Goal: Task Accomplishment & Management: Use online tool/utility

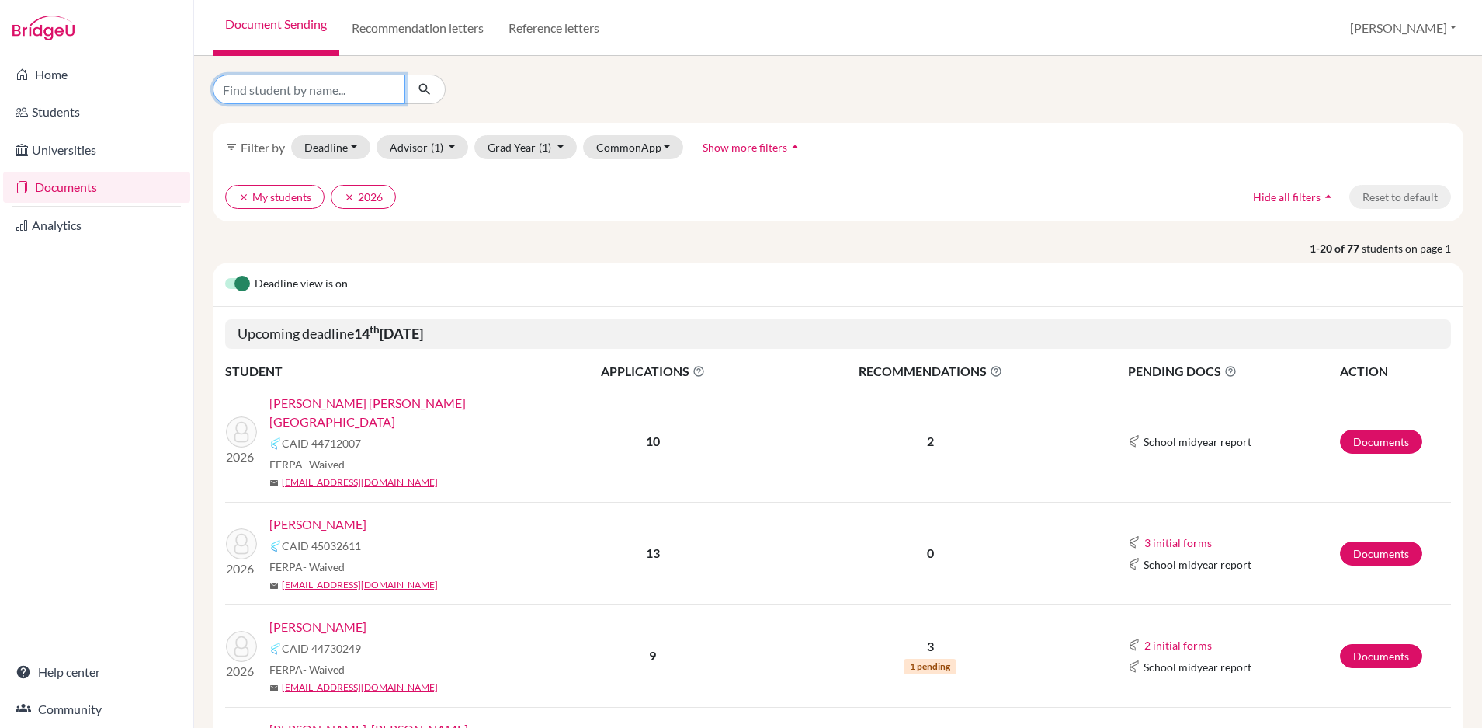
click at [349, 94] on input "Find student by name..." at bounding box center [309, 90] width 193 height 30
type input "castro"
click button "submit" at bounding box center [425, 90] width 41 height 30
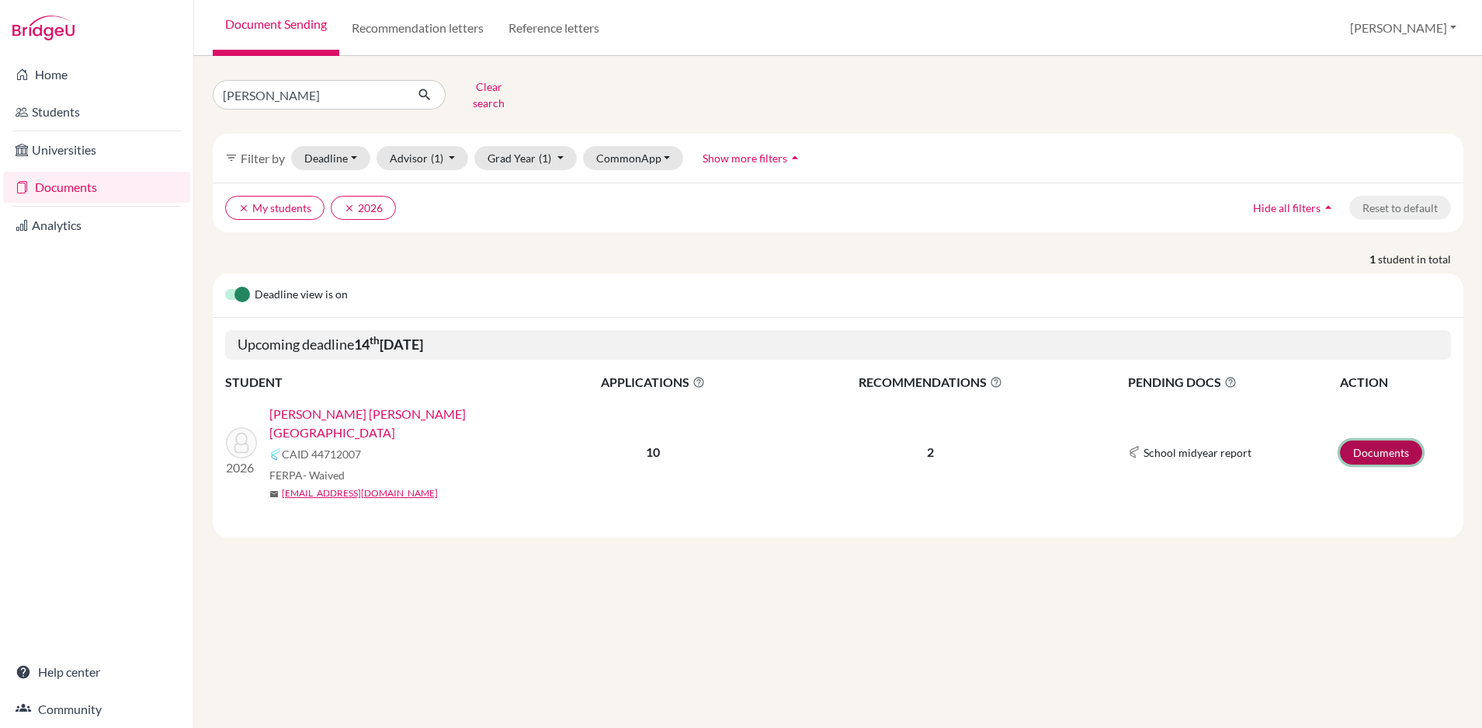
click at [1381, 440] on link "Documents" at bounding box center [1381, 452] width 82 height 24
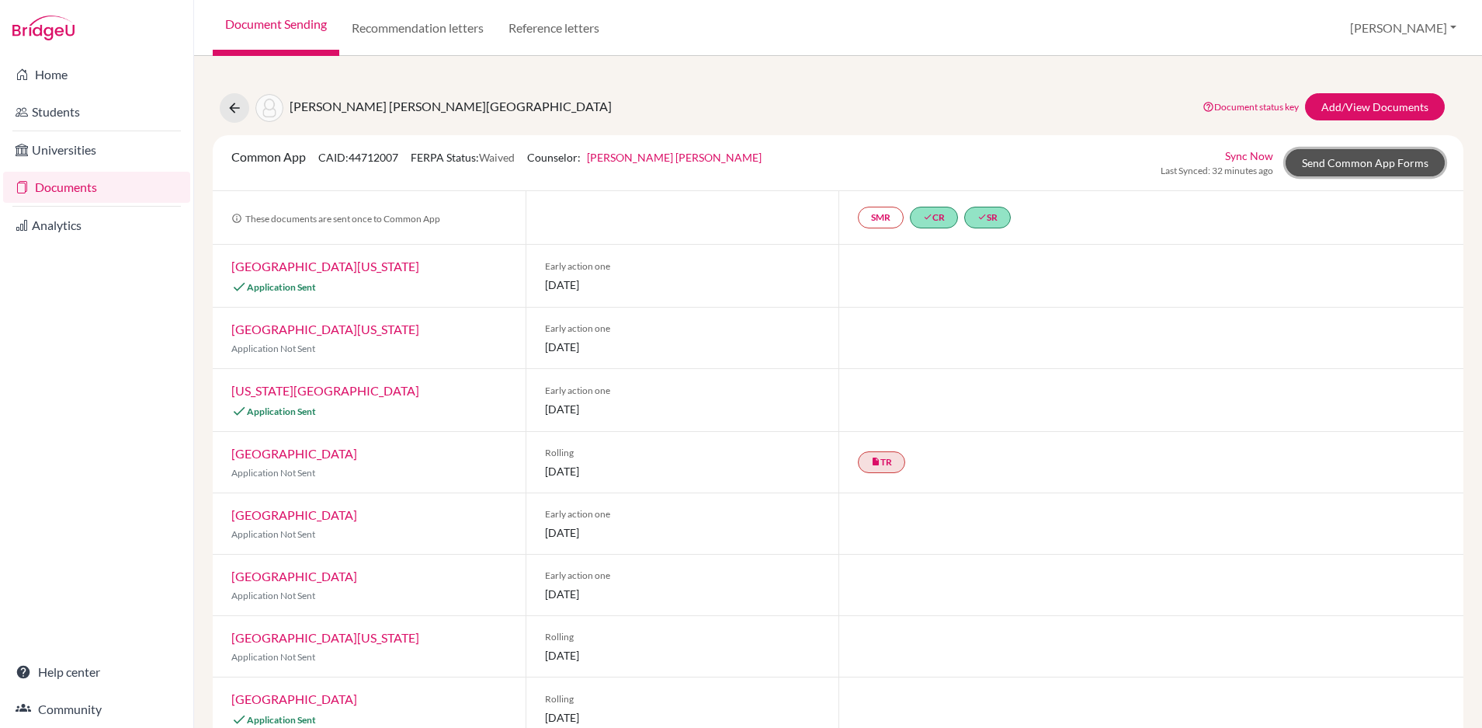
click at [1364, 163] on link "Send Common App Forms" at bounding box center [1365, 162] width 159 height 27
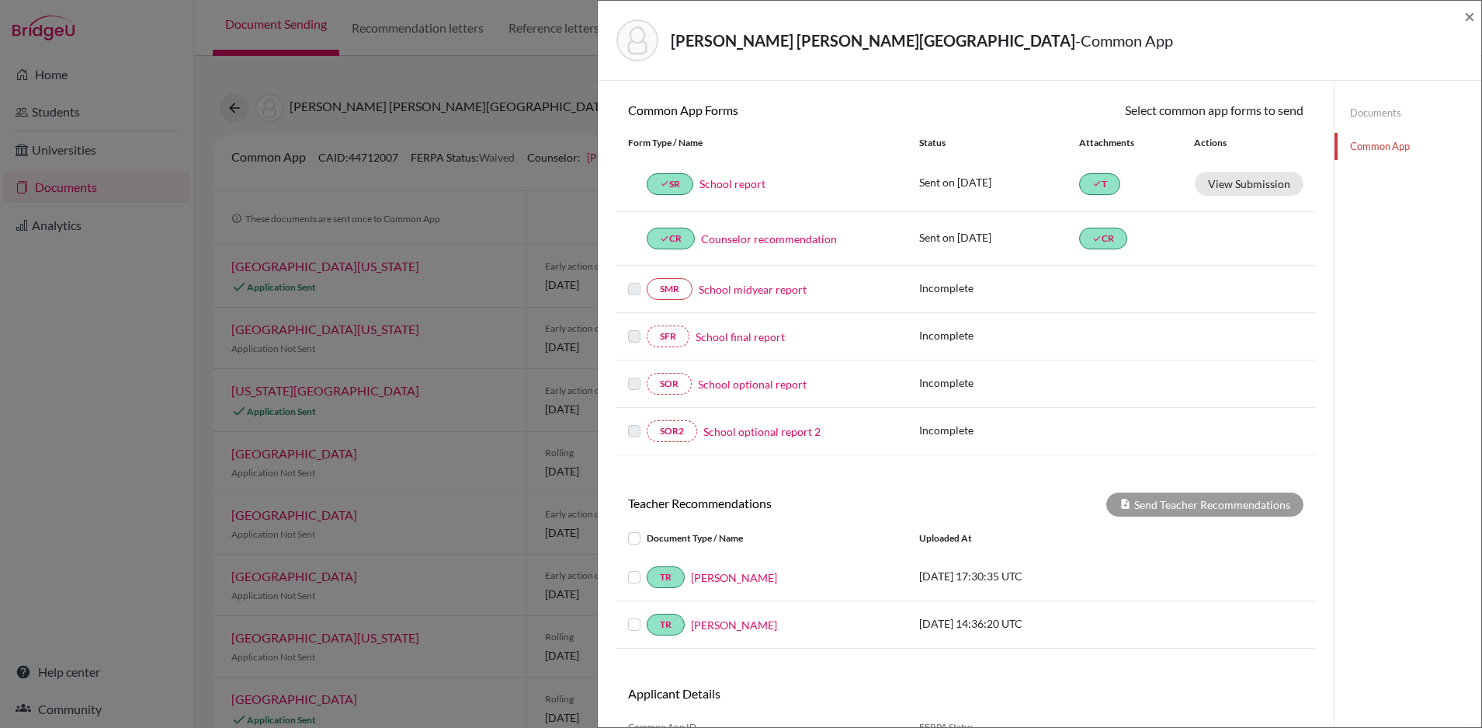
scroll to position [219, 0]
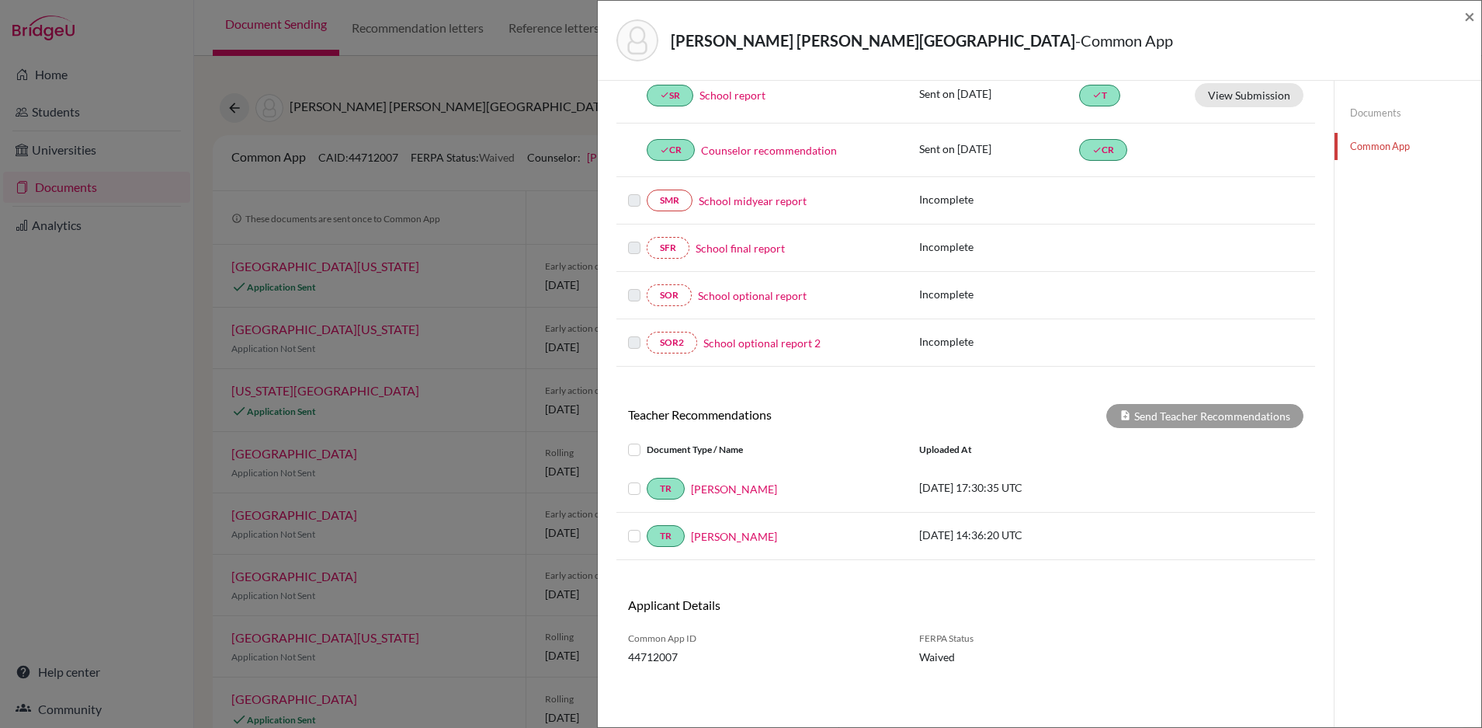
click at [647, 440] on label at bounding box center [647, 440] width 0 height 0
click at [0, 0] on input "checkbox" at bounding box center [0, 0] width 0 height 0
click at [1162, 424] on button "Send Teacher Recommendations" at bounding box center [1205, 416] width 197 height 24
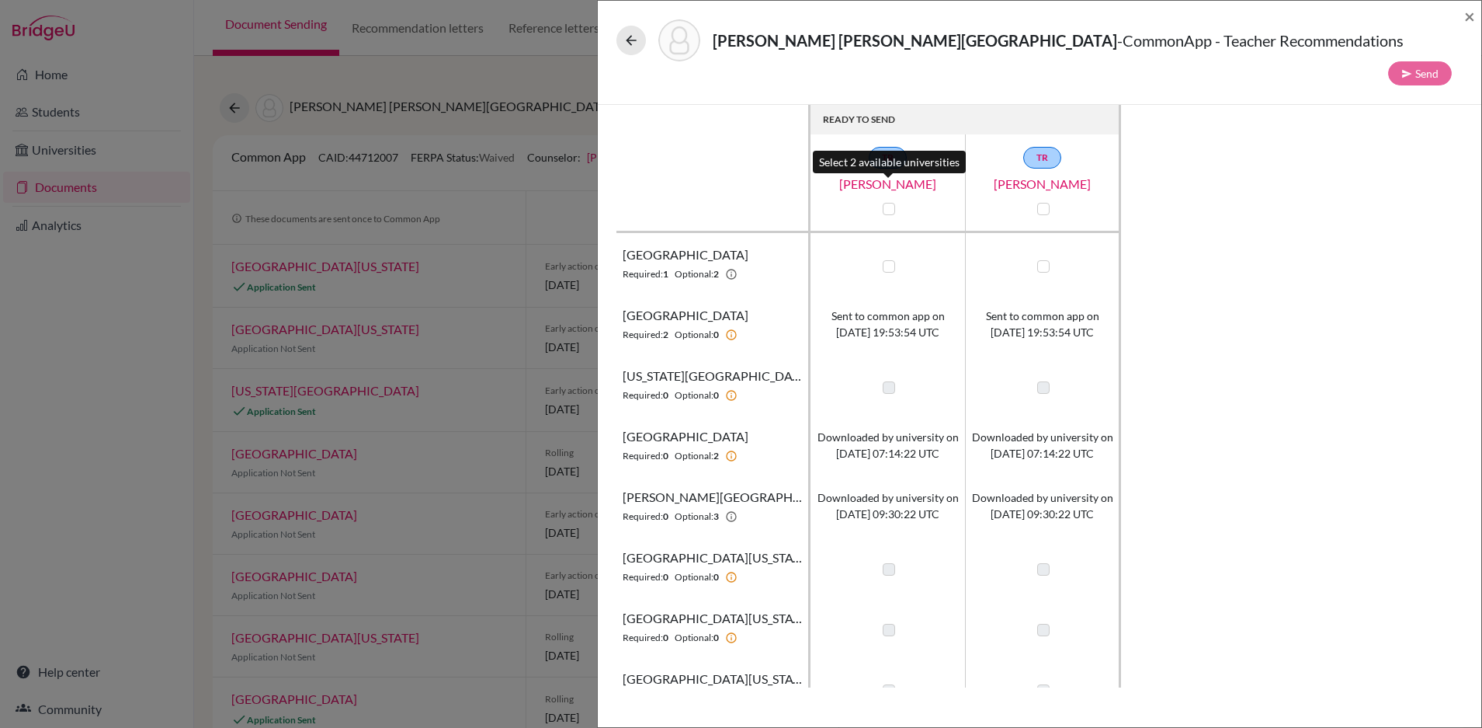
click at [888, 203] on label at bounding box center [889, 209] width 12 height 12
click at [888, 200] on input "checkbox" at bounding box center [885, 208] width 12 height 16
checkbox input "true"
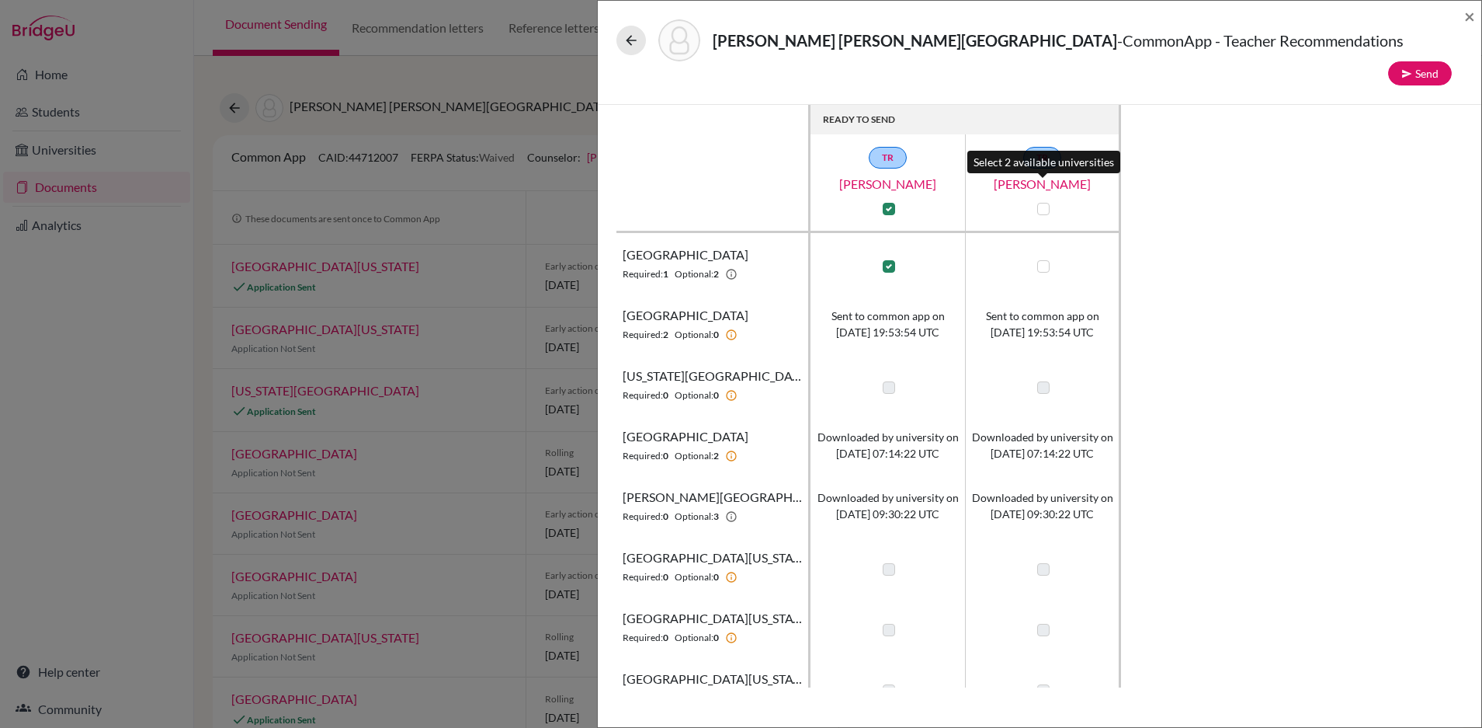
click at [1037, 203] on label at bounding box center [1043, 209] width 12 height 12
click at [1037, 200] on input "checkbox" at bounding box center [1040, 208] width 12 height 16
checkbox input "true"
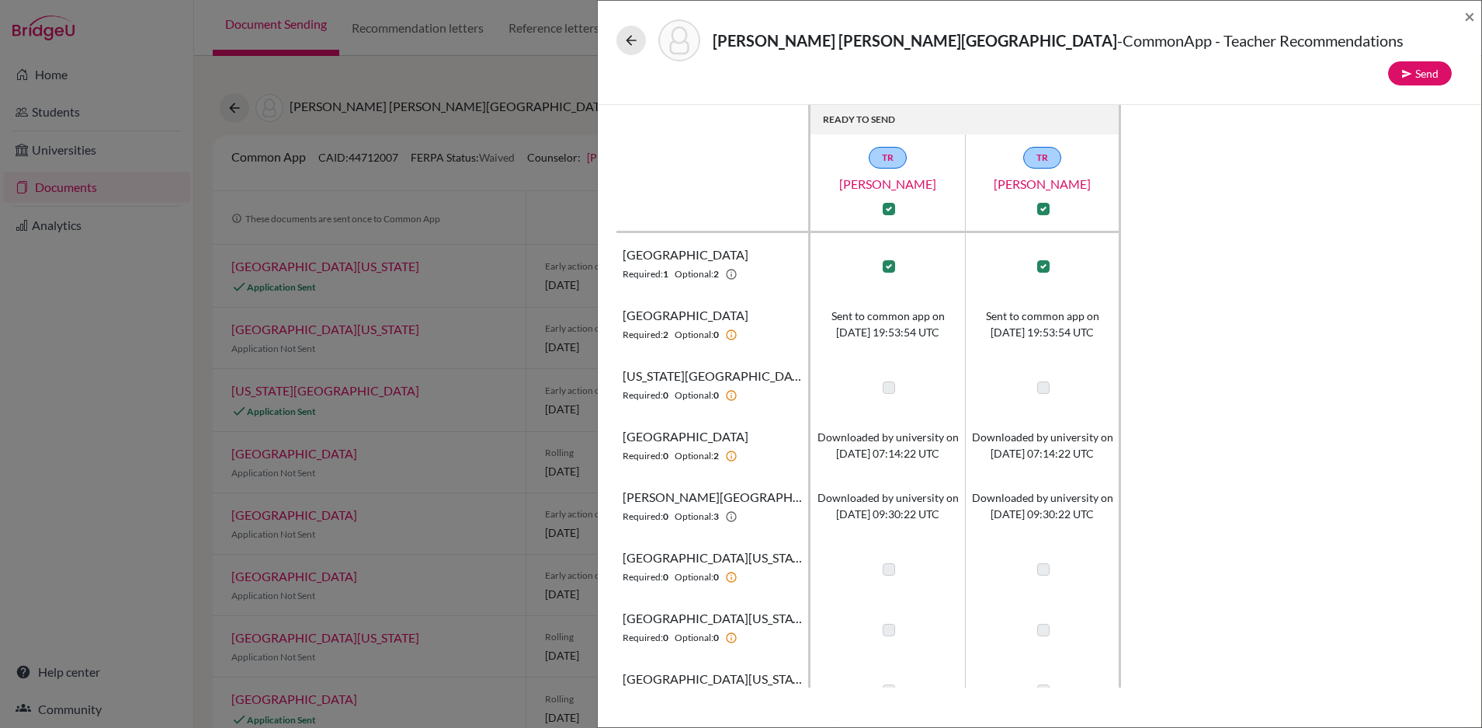
click at [885, 203] on label at bounding box center [889, 209] width 12 height 12
click at [885, 200] on input "checkbox" at bounding box center [885, 208] width 12 height 16
checkbox input "false"
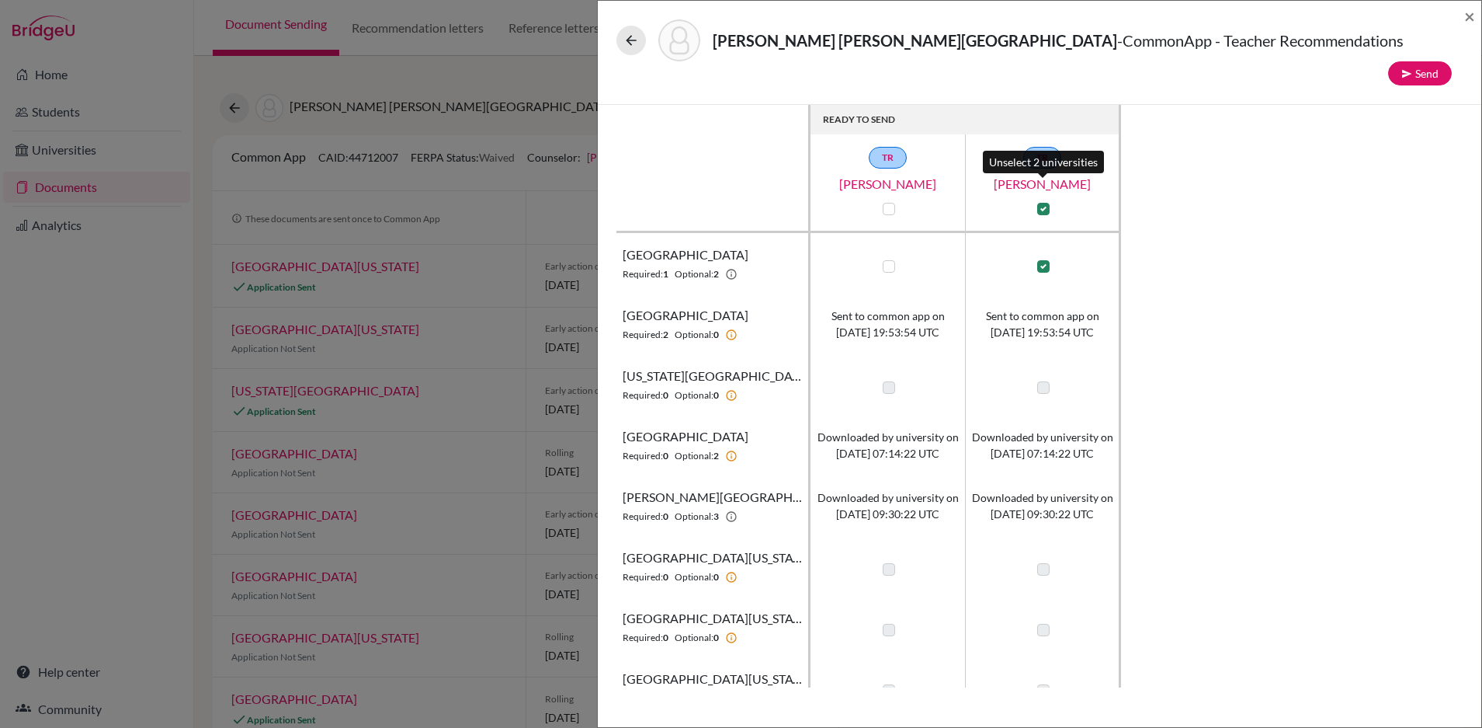
click at [1044, 203] on label at bounding box center [1043, 209] width 12 height 12
click at [1044, 200] on input "checkbox" at bounding box center [1040, 208] width 12 height 16
checkbox input "false"
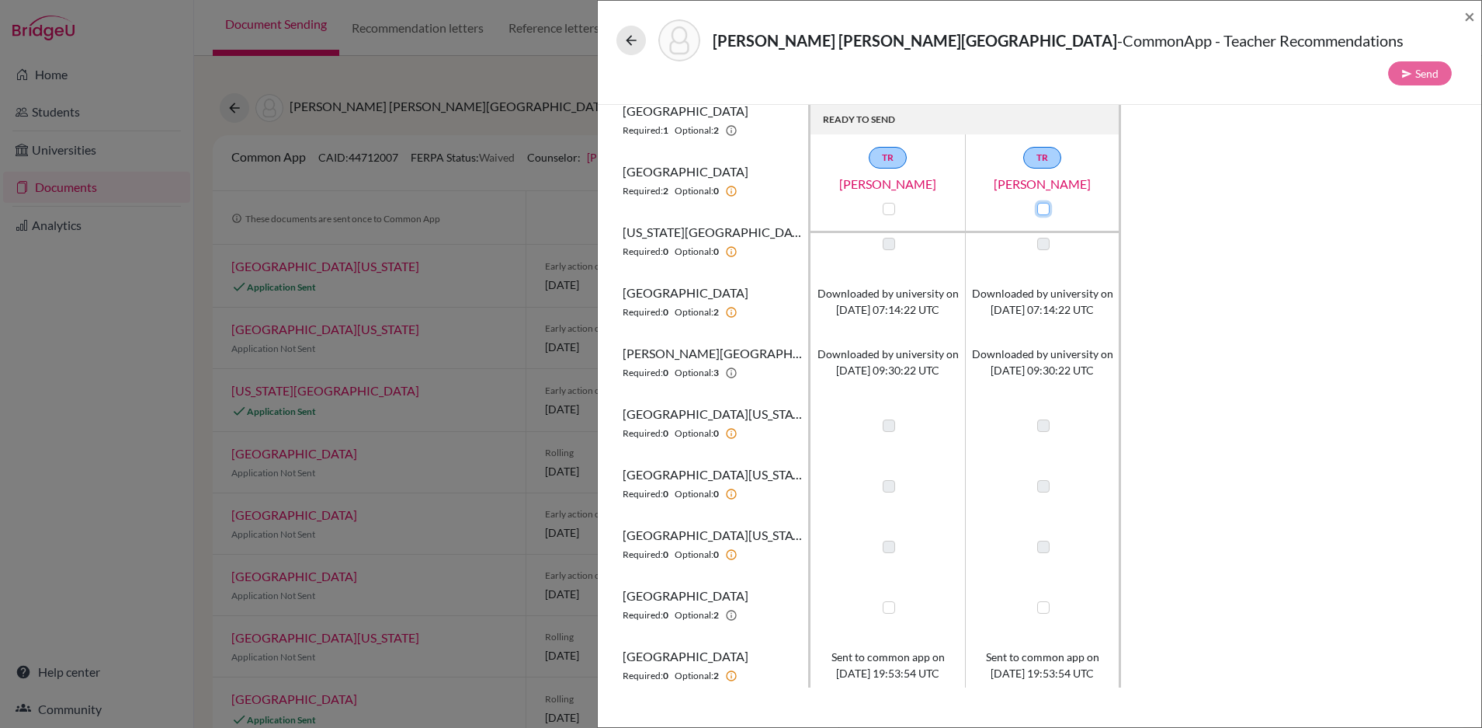
scroll to position [151, 0]
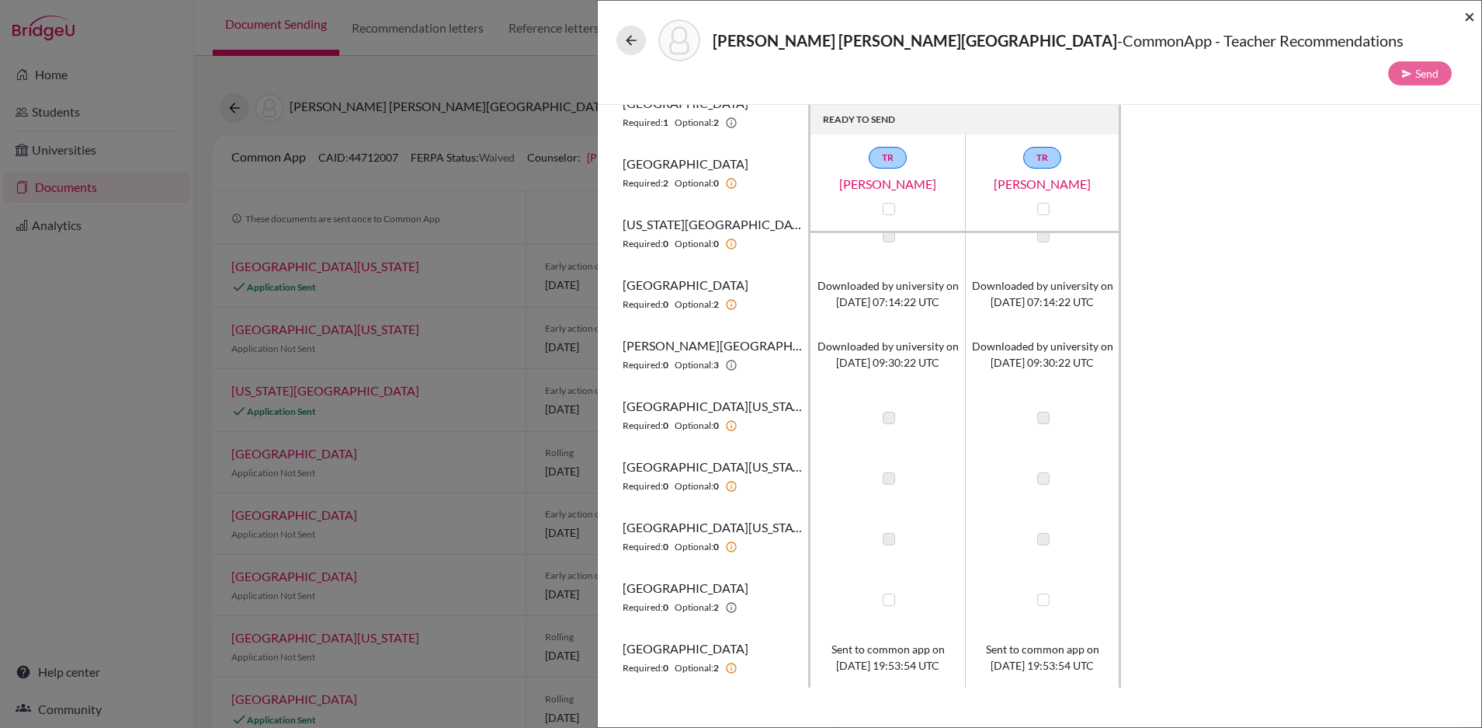
click at [1468, 18] on span "×" at bounding box center [1470, 16] width 11 height 23
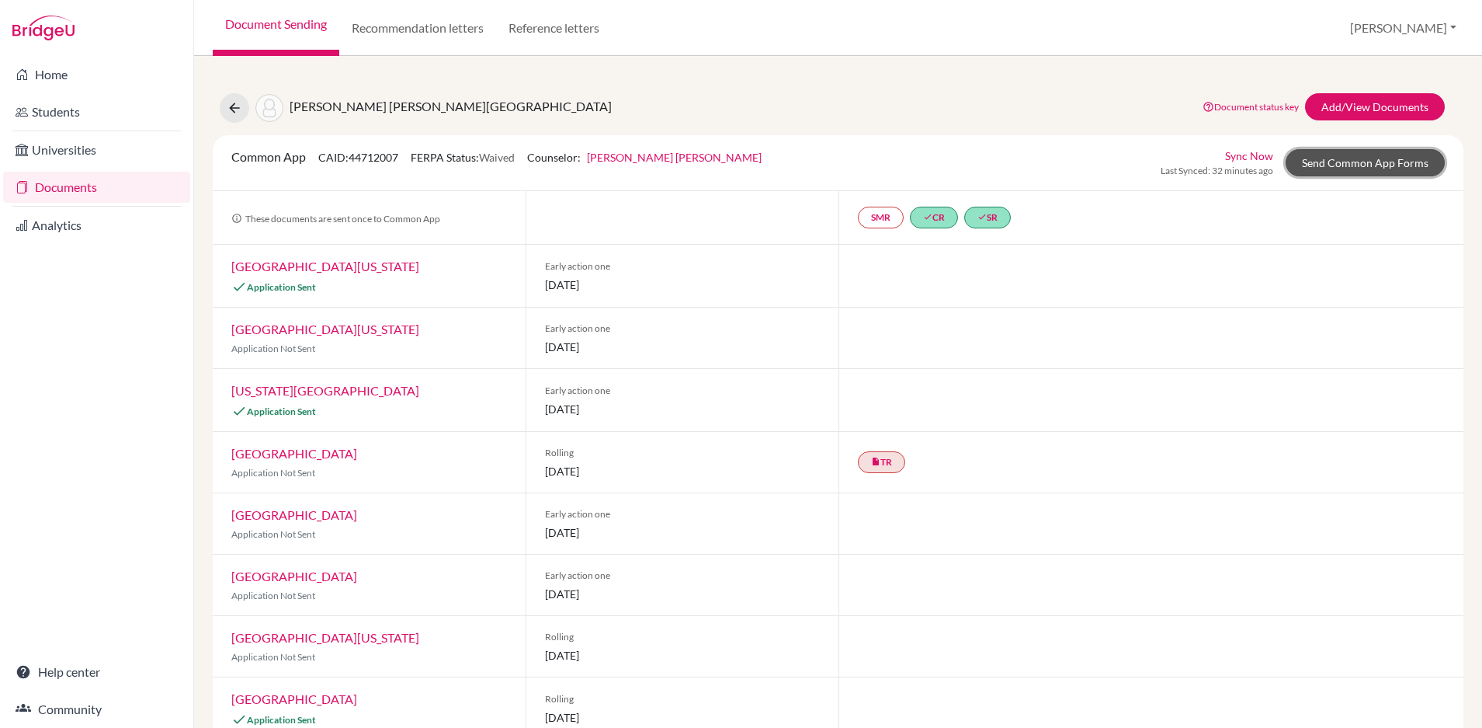
click at [1328, 158] on link "Send Common App Forms" at bounding box center [1365, 162] width 159 height 27
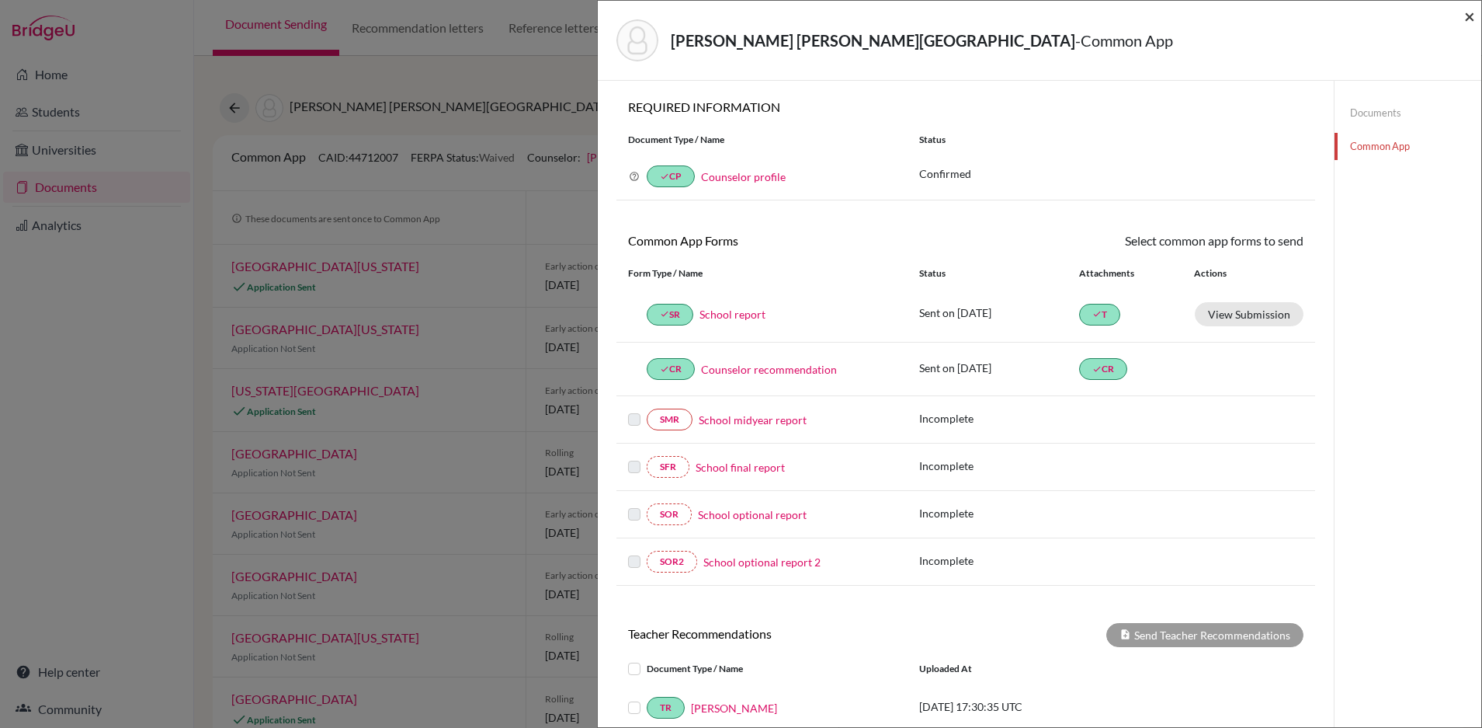
click at [1468, 15] on span "×" at bounding box center [1470, 16] width 11 height 23
